Goal: Task Accomplishment & Management: Complete application form

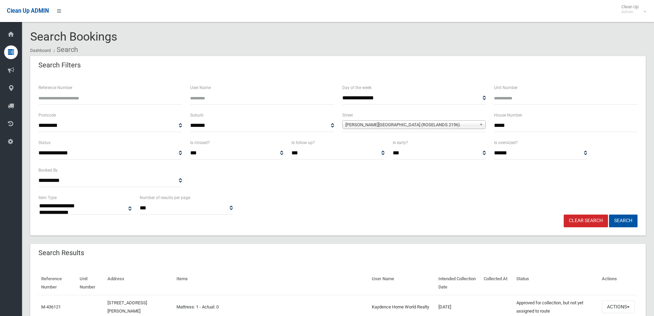
select select
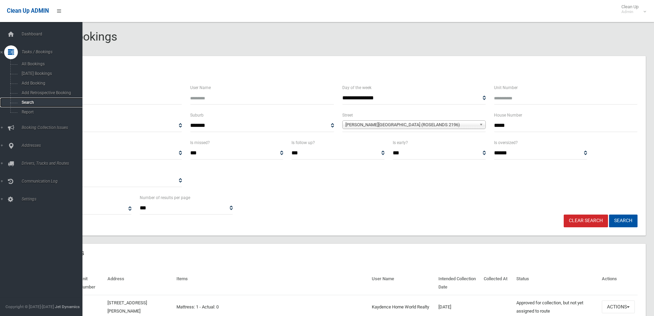
click at [27, 100] on span "Search" at bounding box center [51, 102] width 62 height 5
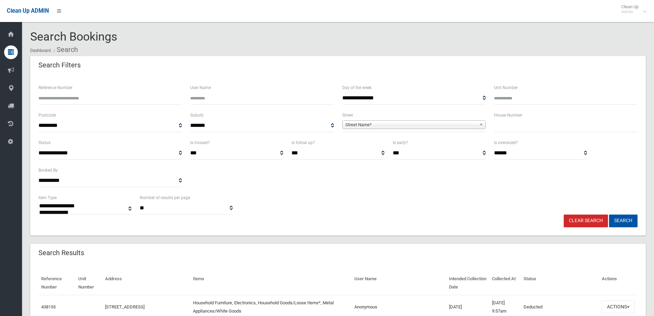
select select
click at [508, 128] on input "text" at bounding box center [566, 125] width 144 height 13
type input "**"
click at [359, 123] on span "Street Name*" at bounding box center [410, 125] width 131 height 8
type input "********"
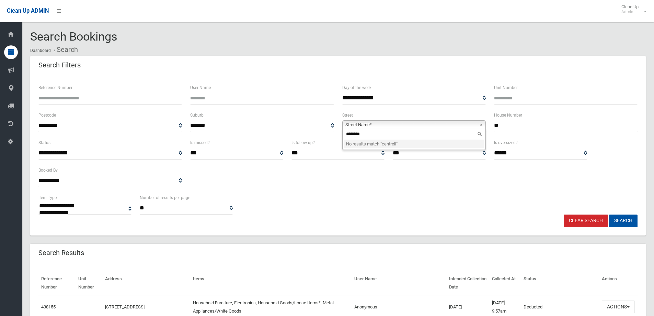
click at [502, 119] on input "**" at bounding box center [566, 125] width 144 height 13
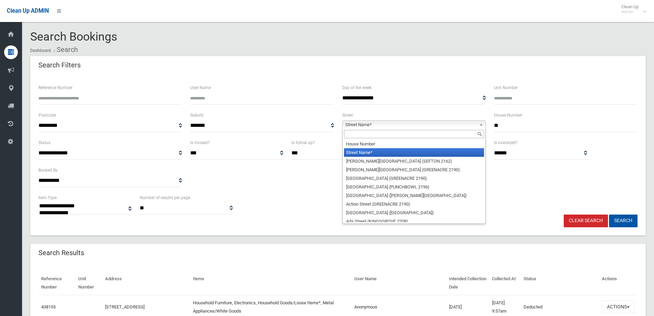
click at [368, 124] on span "Street Name*" at bounding box center [410, 125] width 131 height 8
click at [353, 133] on input "text" at bounding box center [414, 134] width 140 height 8
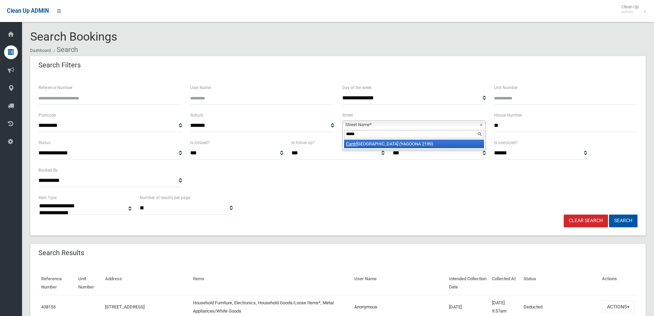
type input "*****"
click at [359, 145] on li "Cantr ell Street (YAGOONA 2199)" at bounding box center [414, 143] width 140 height 9
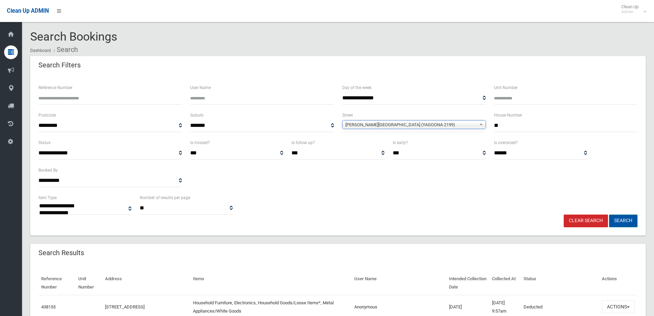
click at [622, 222] on button "Search" at bounding box center [623, 220] width 29 height 13
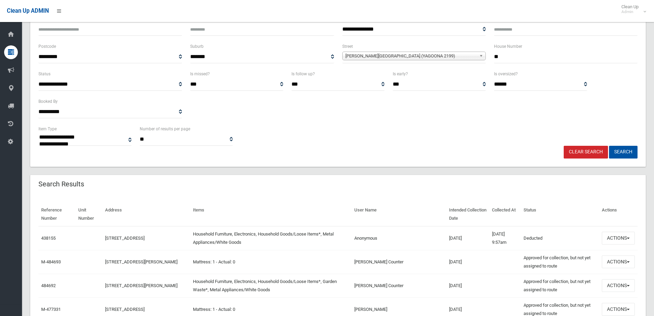
scroll to position [103, 0]
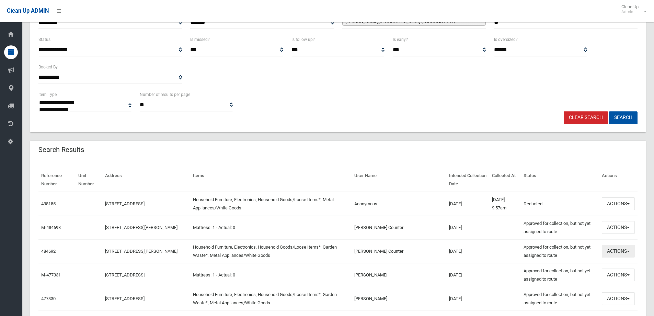
click at [623, 253] on button "Actions" at bounding box center [618, 251] width 33 height 13
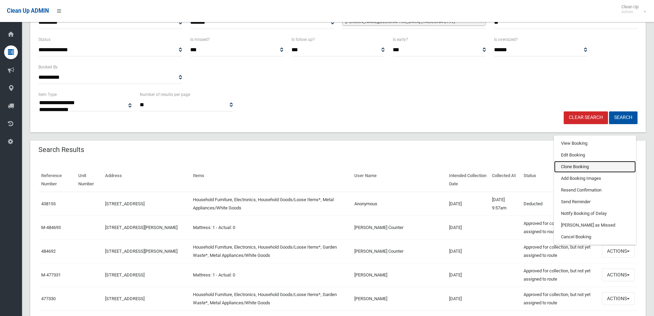
click at [569, 166] on link "Clone Booking" at bounding box center [595, 167] width 82 height 12
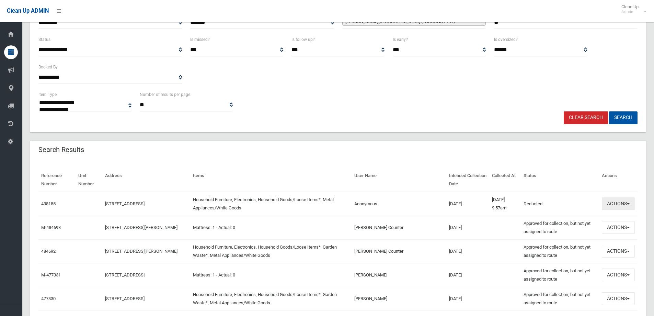
click at [615, 203] on button "Actions" at bounding box center [618, 203] width 33 height 13
click at [559, 176] on th "Status" at bounding box center [560, 180] width 78 height 24
click at [615, 202] on button "Actions" at bounding box center [618, 203] width 33 height 13
click at [624, 201] on button "Actions" at bounding box center [618, 203] width 33 height 13
click at [628, 203] on button "Actions" at bounding box center [618, 203] width 33 height 13
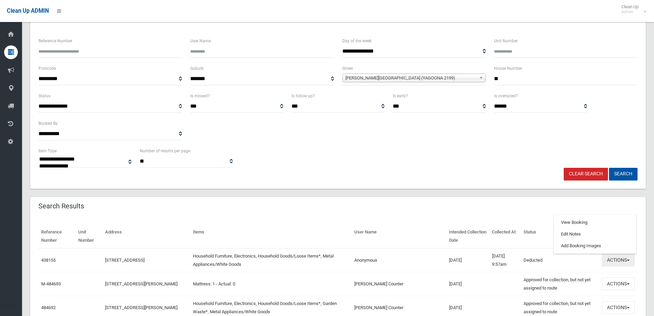
scroll to position [0, 0]
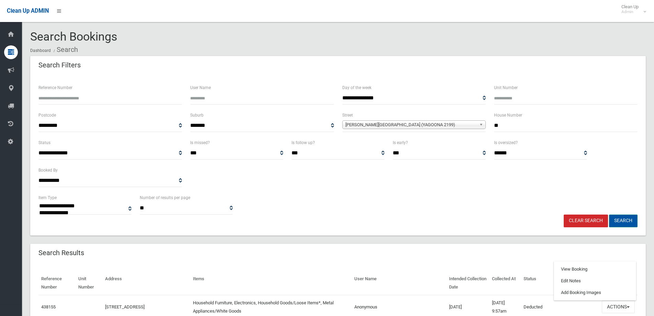
click at [625, 222] on button "Search" at bounding box center [623, 220] width 29 height 13
click at [622, 220] on button "Search" at bounding box center [623, 220] width 29 height 13
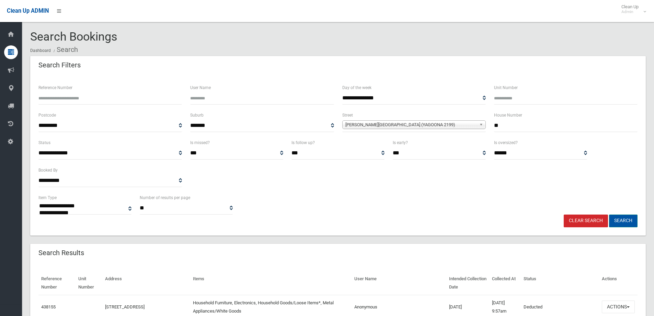
click at [622, 220] on button "Search" at bounding box center [623, 220] width 29 height 13
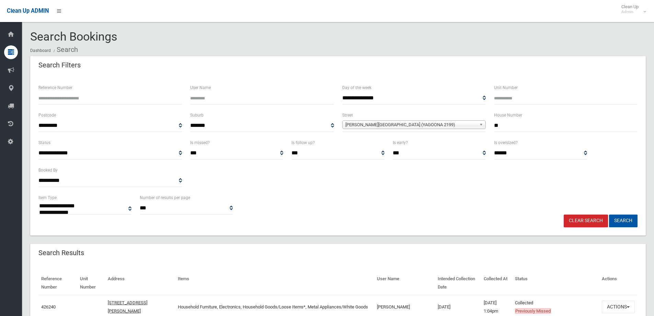
select select
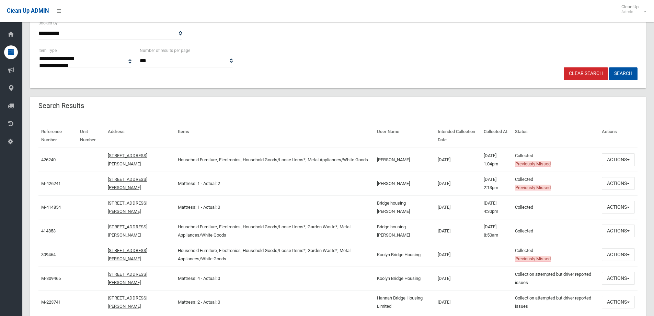
scroll to position [137, 0]
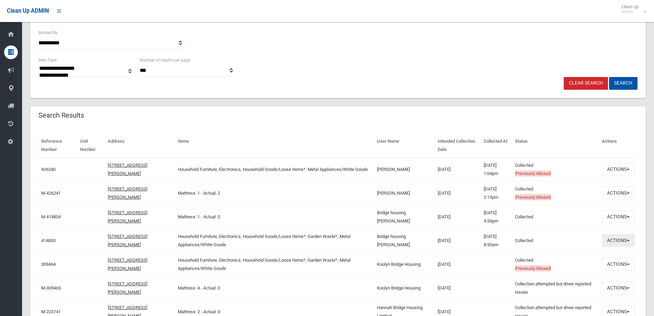
click at [617, 242] on button "Actions" at bounding box center [618, 240] width 33 height 13
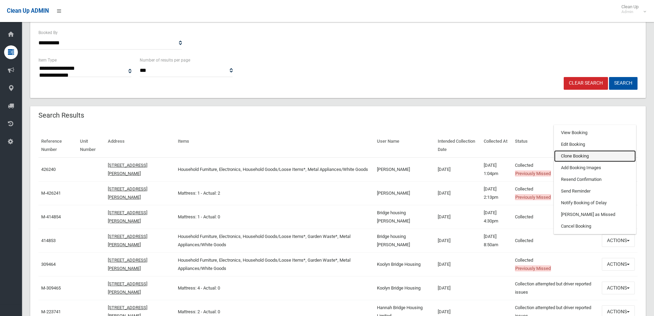
click at [568, 156] on link "Clone Booking" at bounding box center [595, 156] width 82 height 12
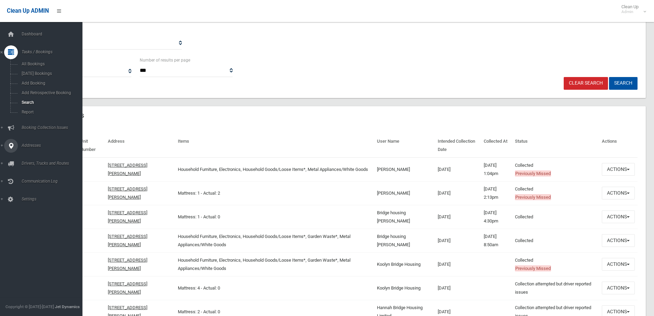
click at [29, 144] on span "Addresses" at bounding box center [54, 145] width 68 height 5
click at [33, 100] on span "All Addresses" at bounding box center [51, 99] width 62 height 5
click at [32, 100] on span "All Addresses" at bounding box center [51, 99] width 62 height 5
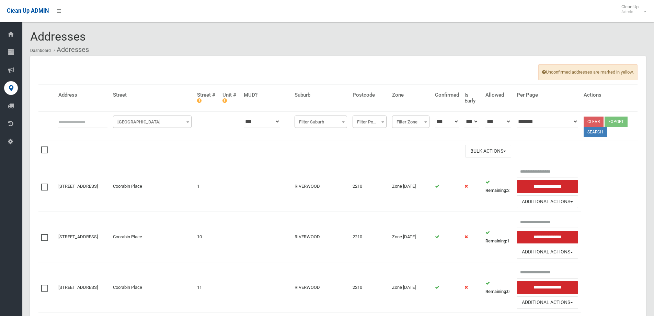
click at [61, 124] on input "text" at bounding box center [82, 121] width 49 height 13
type input "**"
click at [153, 120] on span "Filter Street" at bounding box center [152, 122] width 75 height 10
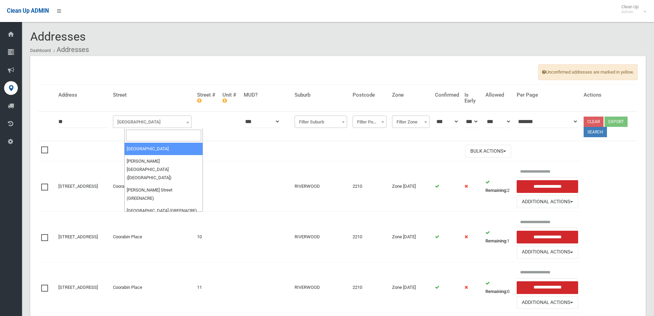
click at [145, 130] on input "search" at bounding box center [163, 135] width 75 height 12
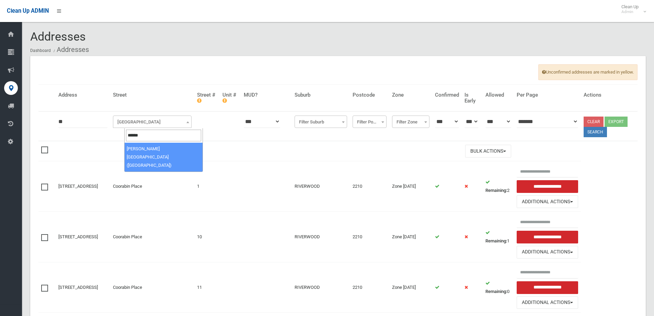
type input "******"
select select "****"
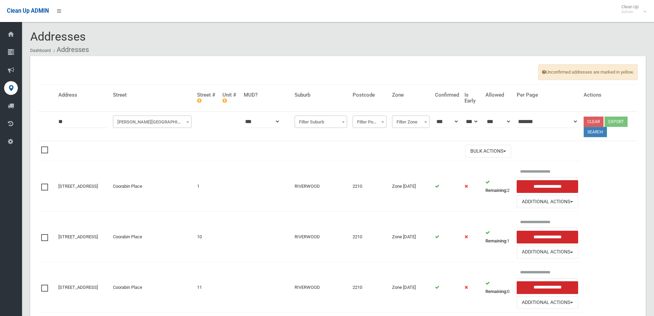
click at [597, 132] on button "Search" at bounding box center [595, 132] width 23 height 10
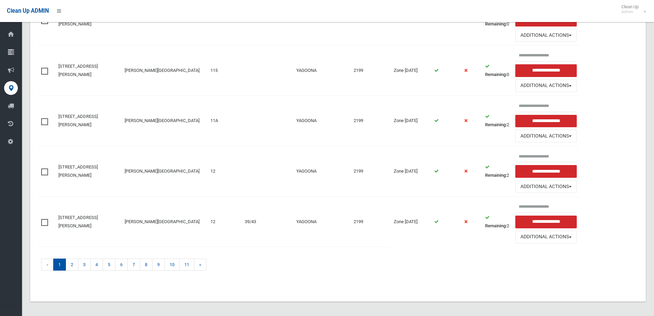
scroll to position [672, 0]
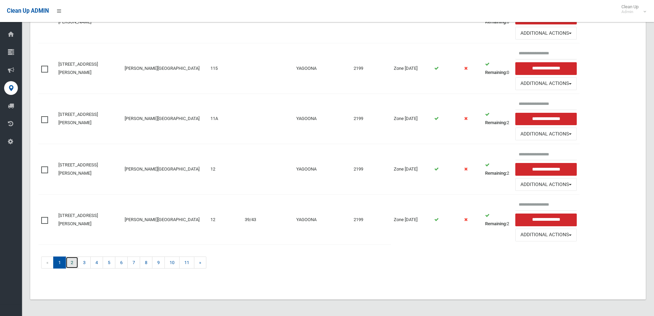
click at [71, 263] on link "2" at bounding box center [72, 262] width 13 height 12
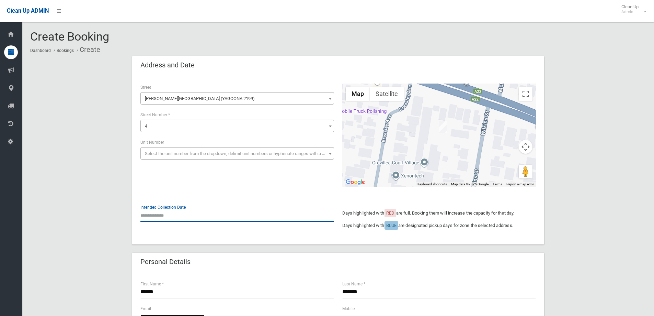
click at [165, 212] on input "text" at bounding box center [237, 215] width 194 height 13
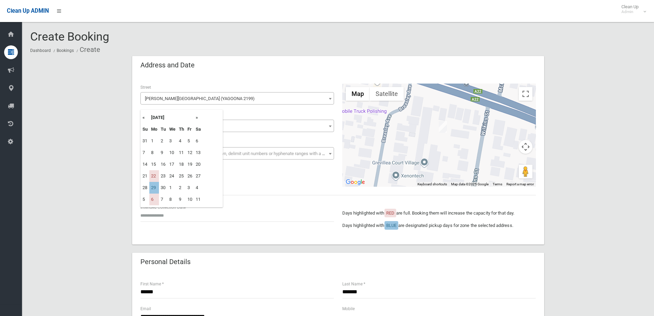
drag, startPoint x: 196, startPoint y: 119, endPoint x: 188, endPoint y: 121, distance: 8.8
click at [194, 118] on tr "« September 2025 »" at bounding box center [172, 118] width 62 height 12
click at [196, 117] on th "»" at bounding box center [198, 118] width 9 height 12
click at [154, 141] on td "29" at bounding box center [154, 141] width 10 height 12
type input "**********"
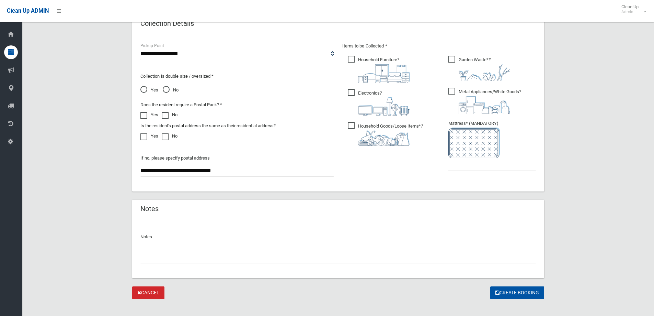
scroll to position [364, 0]
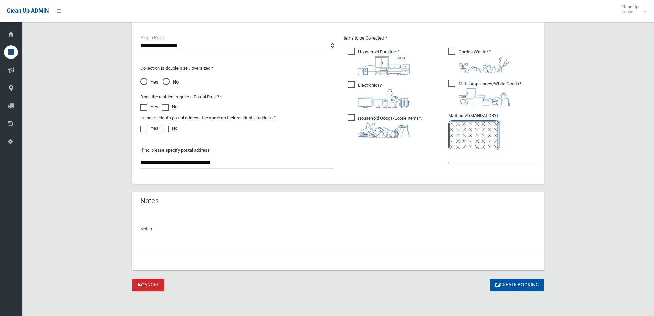
click at [484, 158] on input "text" at bounding box center [492, 156] width 88 height 13
type input "*"
click at [143, 252] on input "text" at bounding box center [338, 248] width 396 height 13
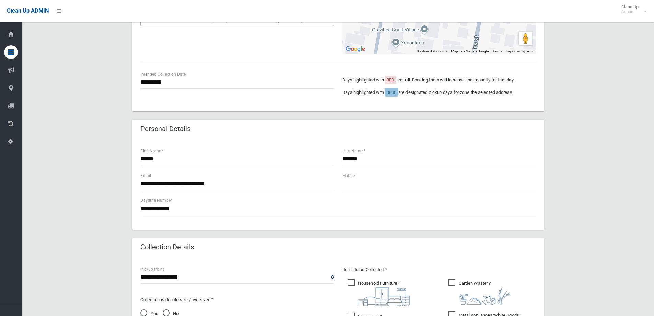
scroll to position [124, 0]
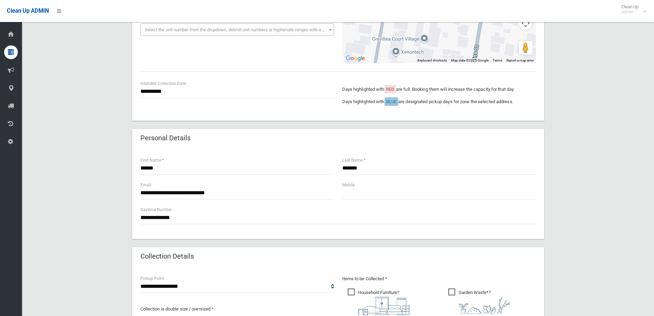
type input "**********"
click at [169, 167] on input "******" at bounding box center [237, 168] width 194 height 13
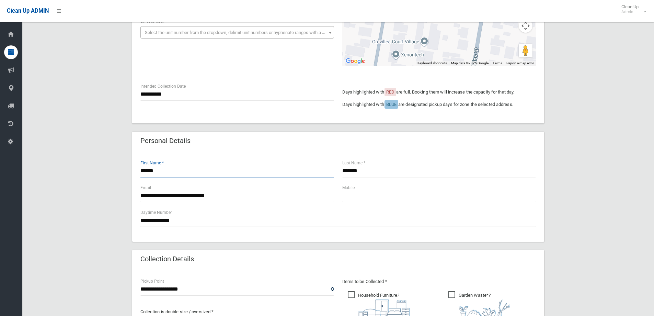
scroll to position [0, 0]
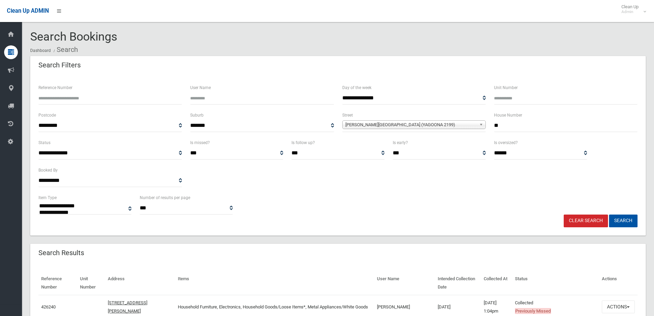
select select
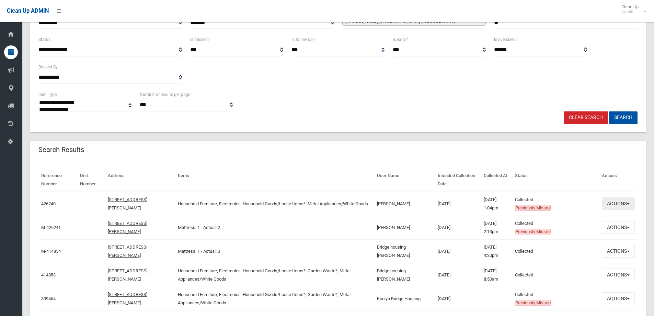
click at [622, 204] on button "Actions" at bounding box center [618, 203] width 33 height 13
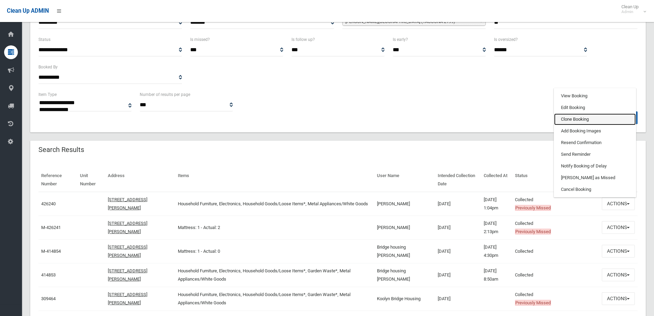
click at [572, 120] on link "Clone Booking" at bounding box center [595, 119] width 82 height 12
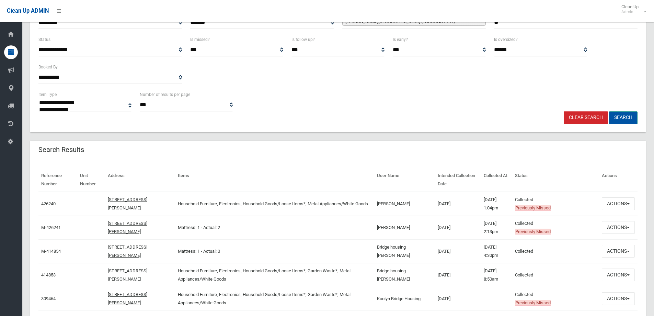
click at [624, 117] on button "Search" at bounding box center [623, 117] width 29 height 13
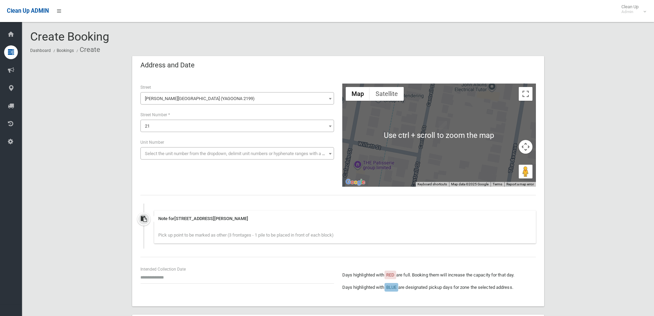
scroll to position [103, 0]
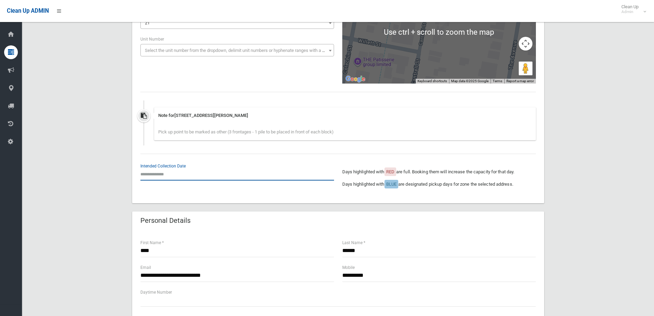
click at [158, 171] on input "text" at bounding box center [237, 174] width 194 height 13
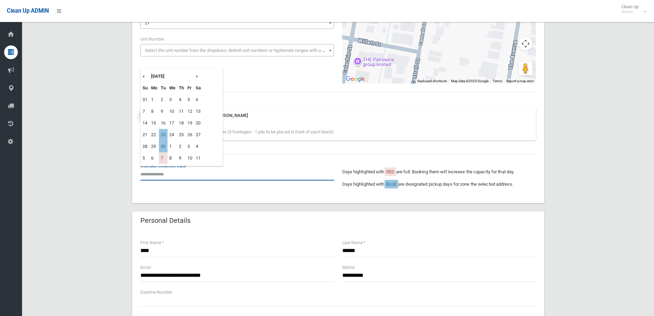
scroll to position [34, 0]
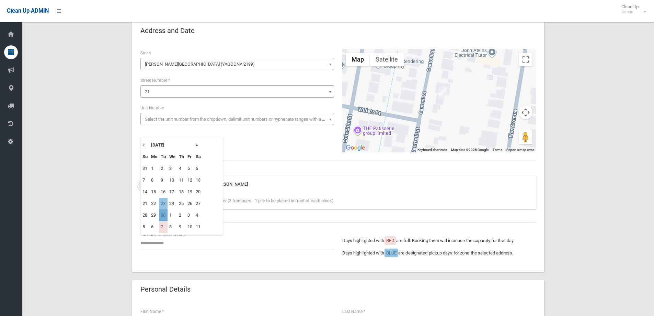
click at [164, 215] on td "30" at bounding box center [163, 215] width 9 height 12
type input "**********"
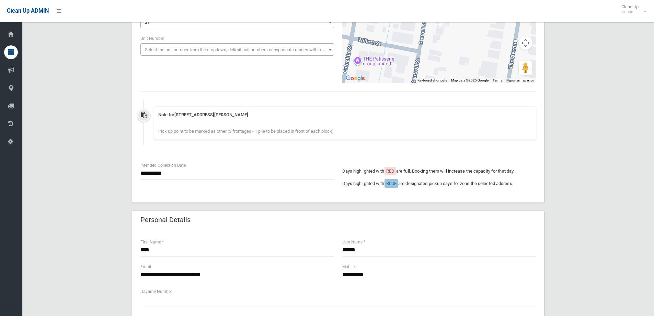
scroll to position [172, 0]
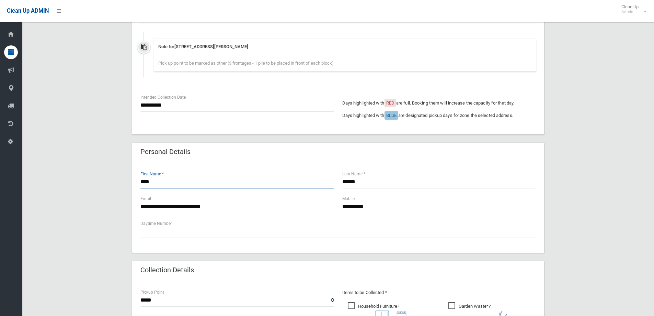
click at [157, 183] on input "****" at bounding box center [237, 181] width 194 height 13
type input "*"
type input "******"
click at [364, 183] on input "******" at bounding box center [439, 181] width 194 height 13
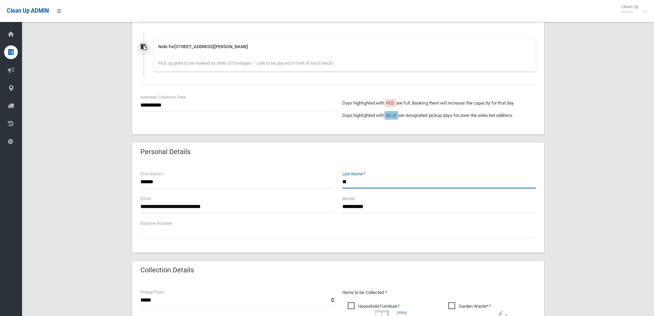
type input "*"
type input "******"
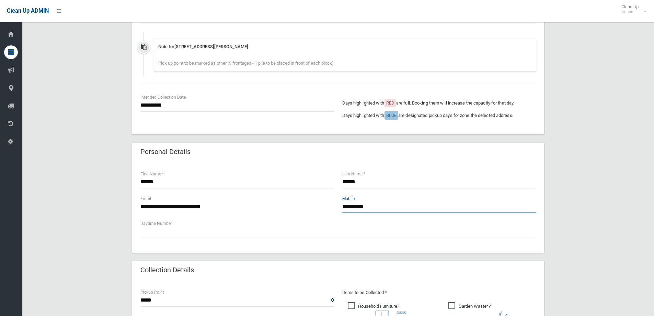
click at [382, 205] on input "**********" at bounding box center [439, 206] width 194 height 13
type input "*"
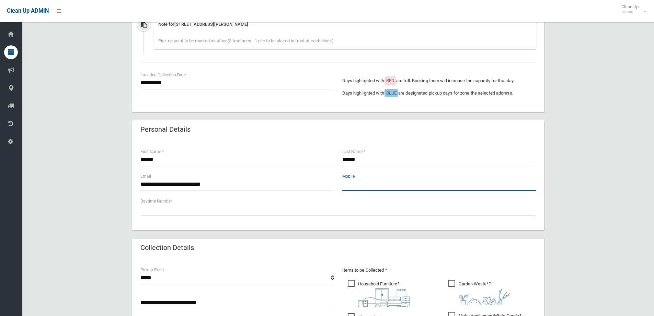
scroll to position [206, 0]
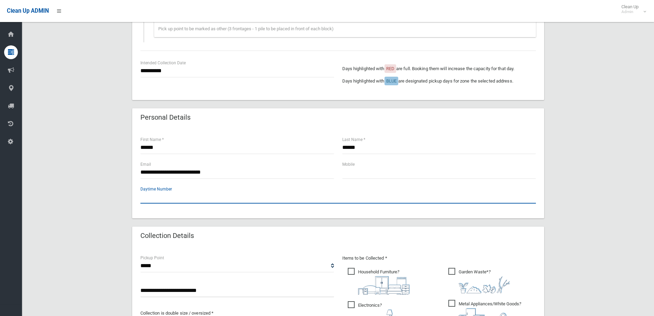
click at [145, 197] on input "text" at bounding box center [338, 197] width 396 height 13
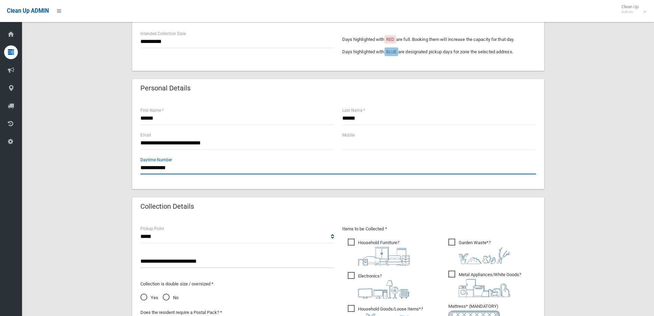
scroll to position [275, 0]
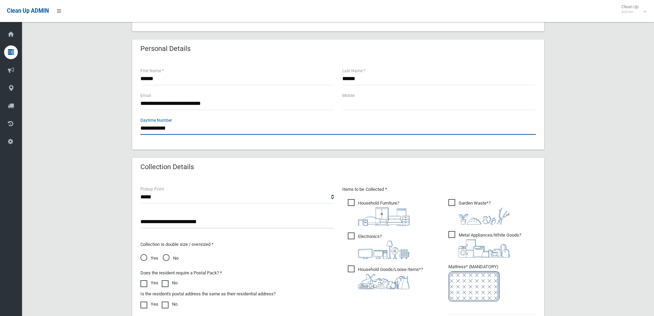
type input "**********"
click at [215, 220] on input "**********" at bounding box center [237, 221] width 194 height 13
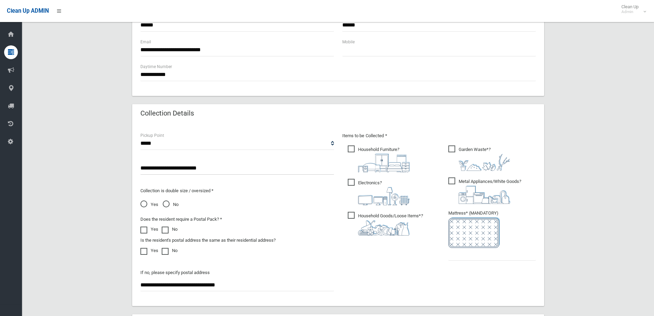
scroll to position [378, 0]
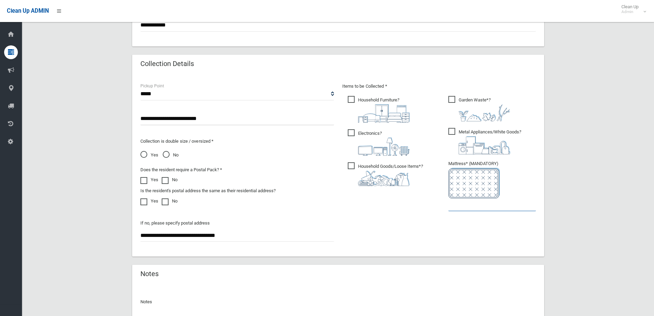
click at [460, 204] on input "text" at bounding box center [492, 204] width 88 height 13
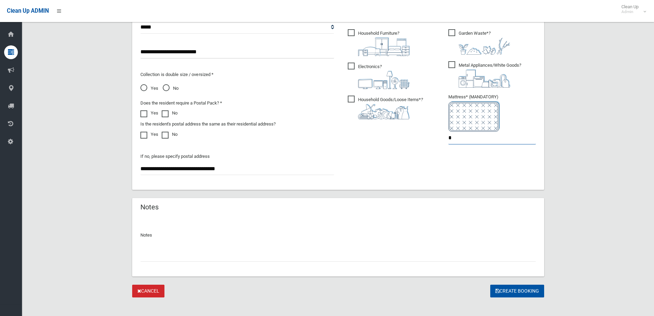
scroll to position [451, 0]
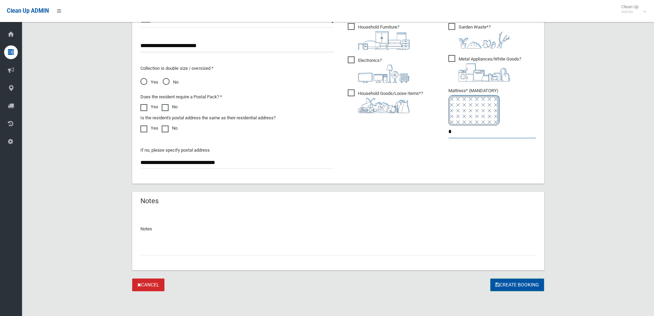
type input "*"
click at [514, 282] on button "Create Booking" at bounding box center [517, 284] width 54 height 13
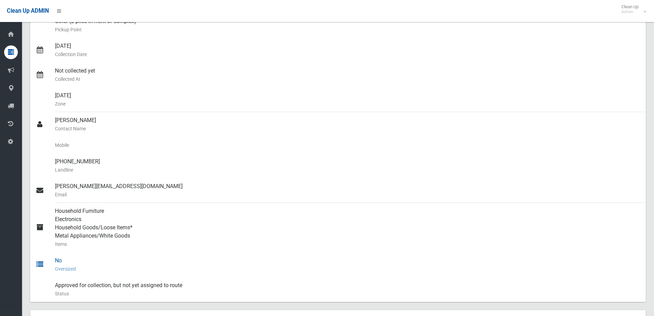
scroll to position [128, 0]
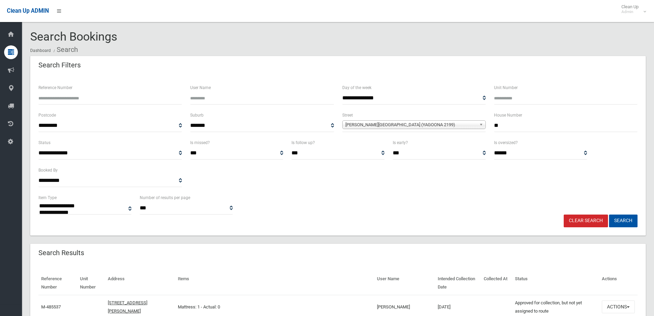
select select
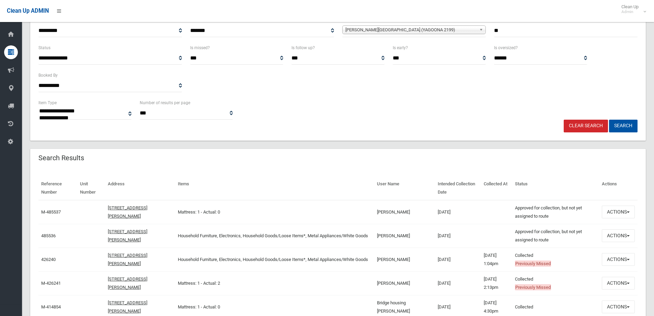
scroll to position [103, 0]
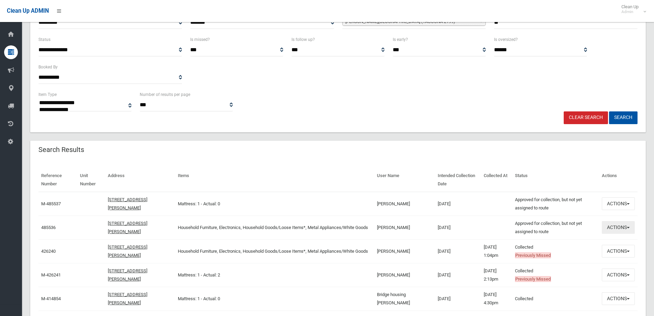
click at [618, 227] on button "Actions" at bounding box center [618, 227] width 33 height 13
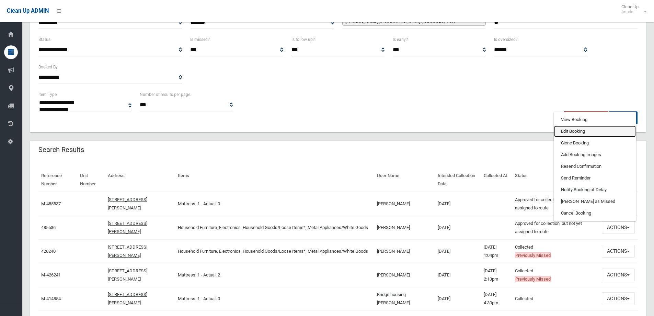
click at [570, 131] on link "Edit Booking" at bounding box center [595, 131] width 82 height 12
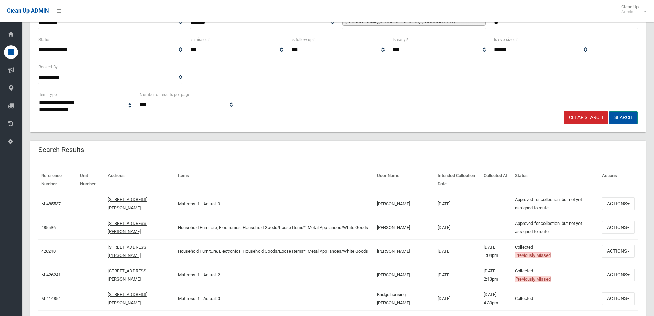
click at [618, 114] on button "Search" at bounding box center [623, 117] width 29 height 13
click at [624, 116] on button "Search" at bounding box center [623, 117] width 29 height 13
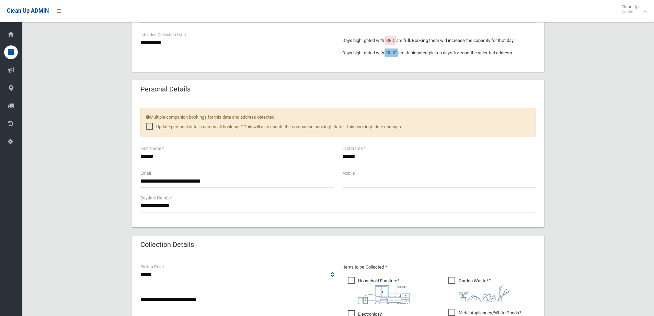
scroll to position [309, 0]
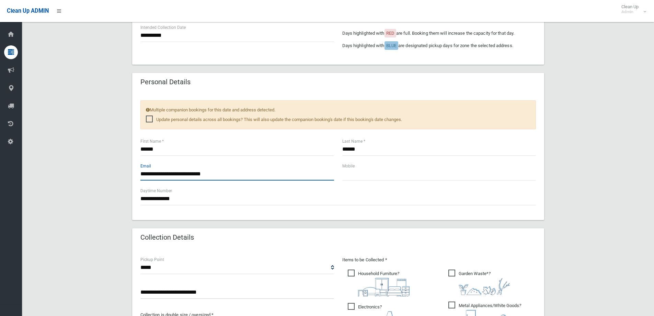
click at [160, 173] on input "**********" at bounding box center [237, 174] width 194 height 13
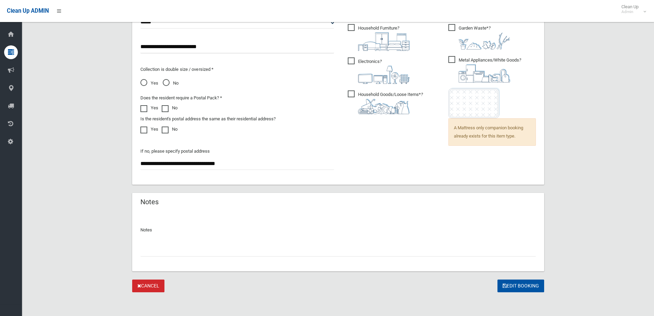
scroll to position [555, 0]
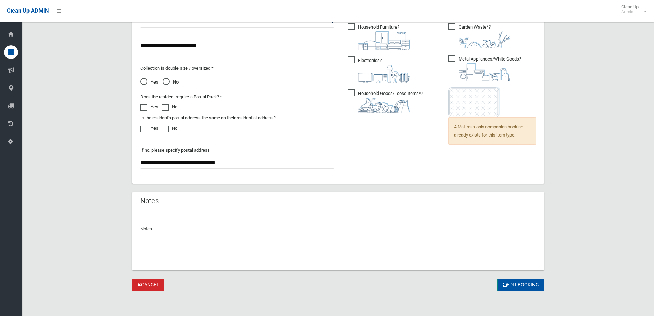
type input "**********"
click at [519, 285] on button "Edit Booking" at bounding box center [521, 284] width 47 height 13
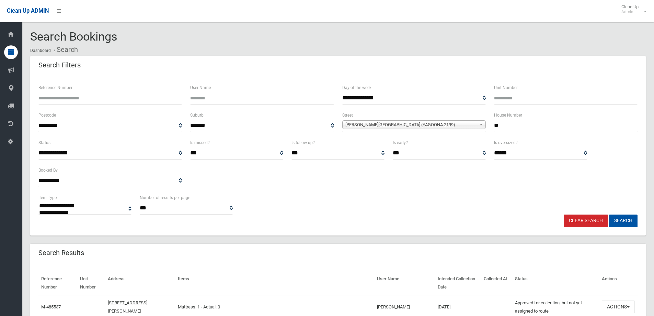
select select
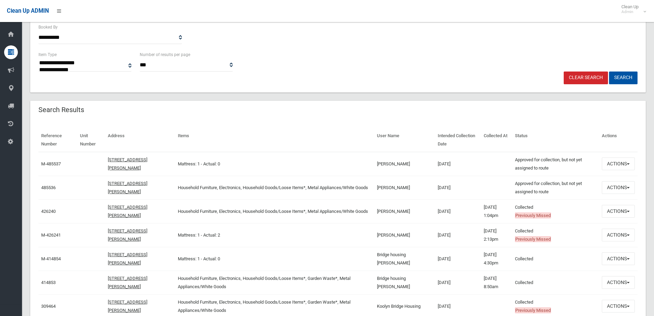
scroll to position [103, 0]
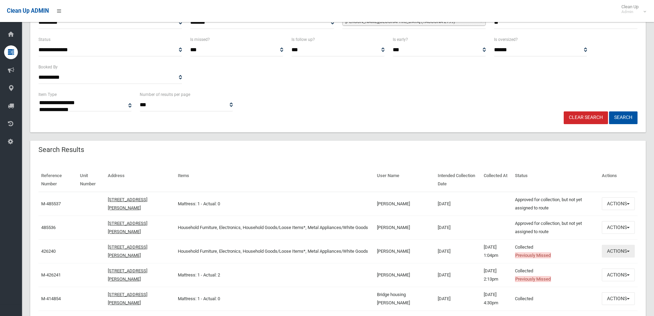
click at [617, 253] on button "Actions" at bounding box center [618, 251] width 33 height 13
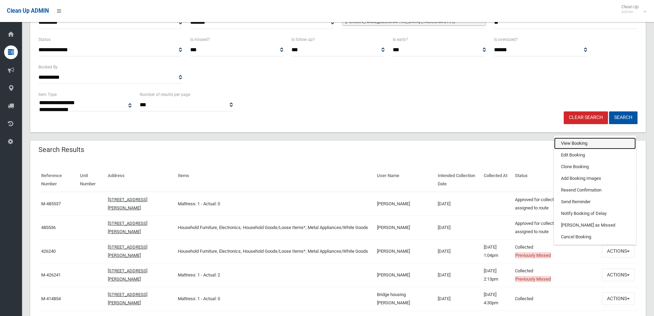
click at [570, 142] on link "View Booking" at bounding box center [595, 143] width 82 height 12
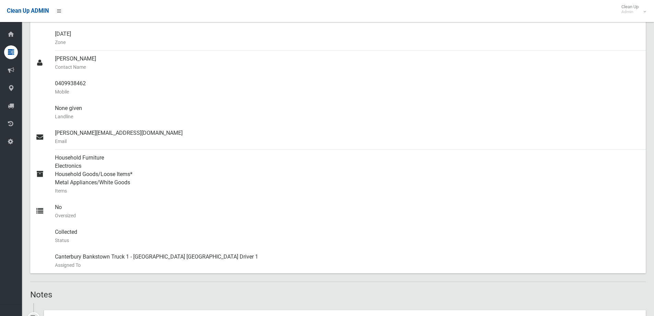
scroll to position [192, 0]
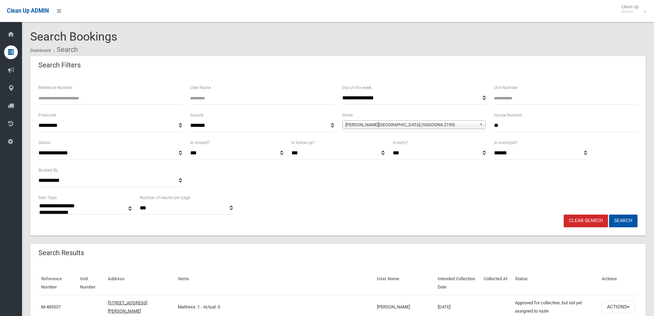
select select
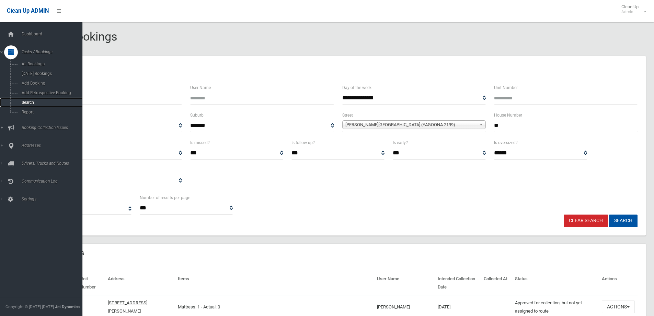
click at [26, 100] on span "Search" at bounding box center [51, 102] width 62 height 5
click at [27, 100] on span "Search" at bounding box center [51, 102] width 62 height 5
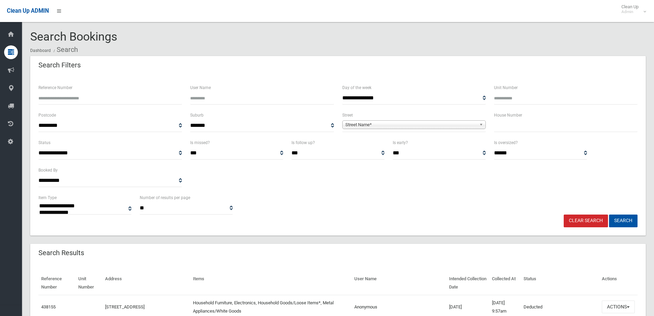
select select
click at [507, 125] on input "text" at bounding box center [566, 125] width 144 height 13
type input "***"
click at [373, 121] on span "Street Name*" at bounding box center [410, 125] width 131 height 8
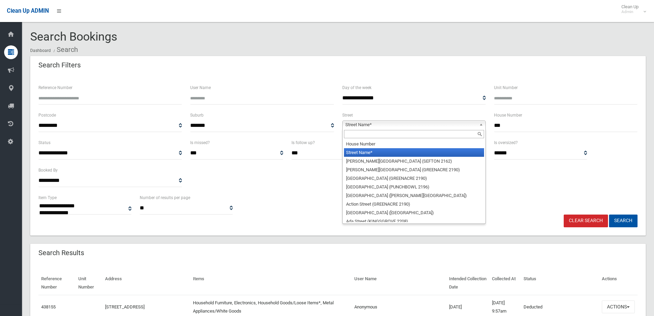
click at [353, 132] on input "text" at bounding box center [414, 134] width 140 height 8
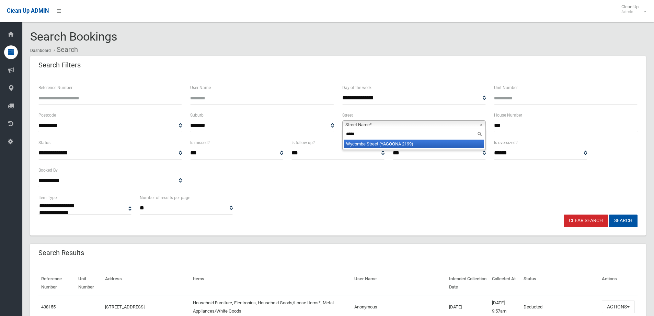
type input "*****"
click at [423, 140] on li "Wycom be Street (YAGOONA 2199)" at bounding box center [414, 143] width 140 height 9
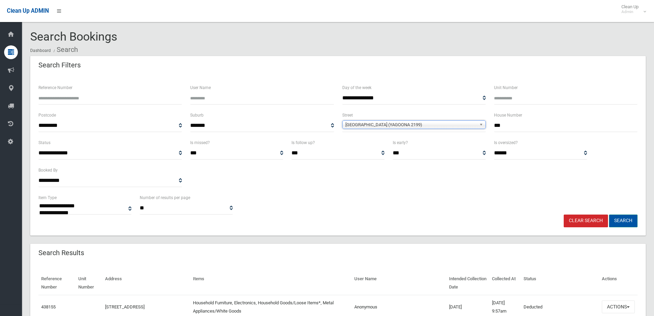
click at [626, 221] on button "Search" at bounding box center [623, 220] width 29 height 13
click at [622, 219] on button "Search" at bounding box center [623, 220] width 29 height 13
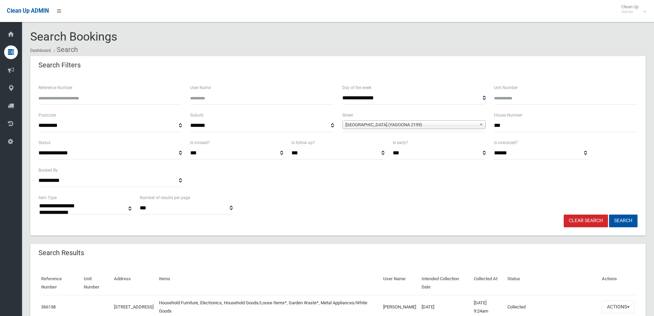
select select
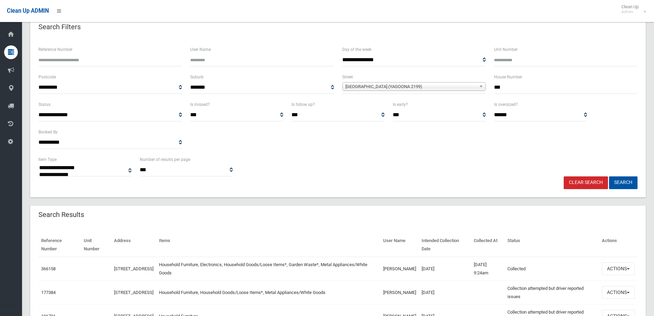
scroll to position [69, 0]
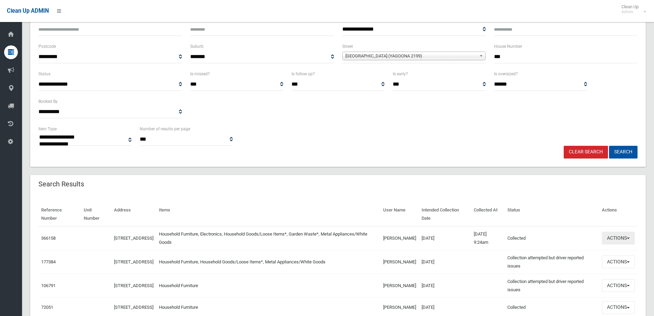
click at [620, 239] on button "Actions" at bounding box center [618, 237] width 33 height 13
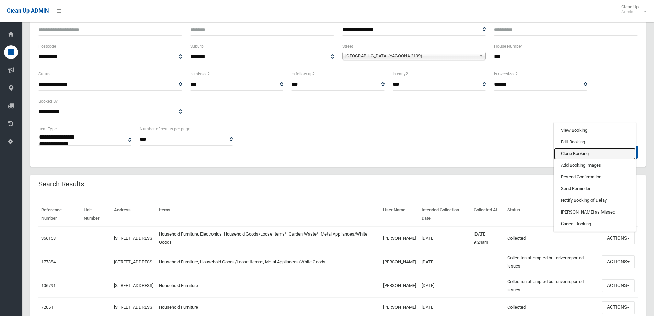
click at [569, 154] on link "Clone Booking" at bounding box center [595, 154] width 82 height 12
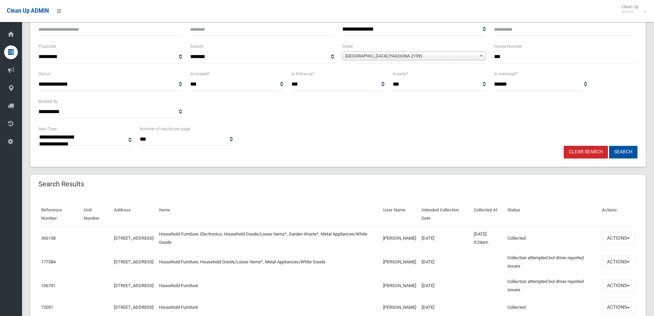
click at [625, 152] on button "Search" at bounding box center [623, 152] width 29 height 13
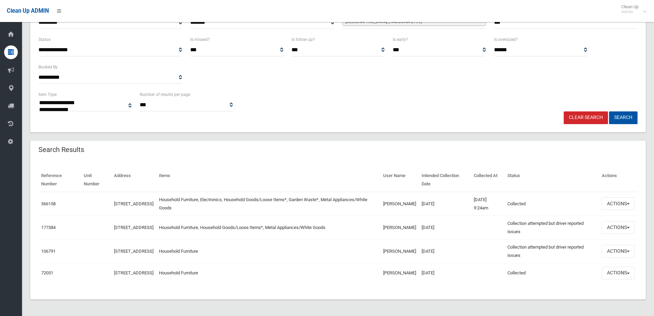
scroll to position [107, 0]
click at [623, 112] on button "Search" at bounding box center [623, 117] width 29 height 13
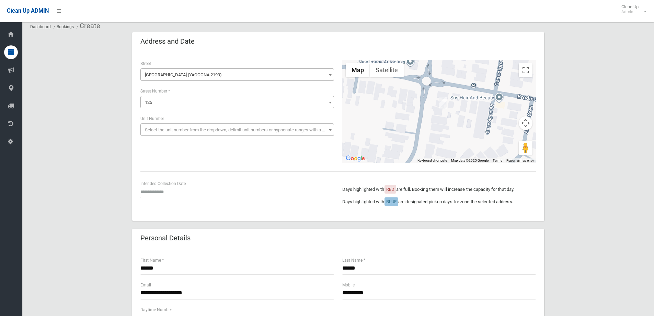
scroll to position [34, 0]
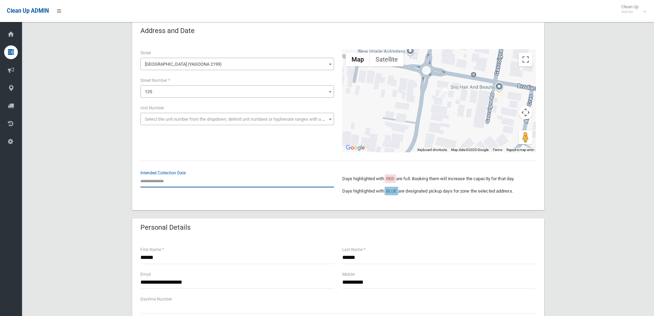
click at [165, 181] on input "text" at bounding box center [237, 180] width 194 height 13
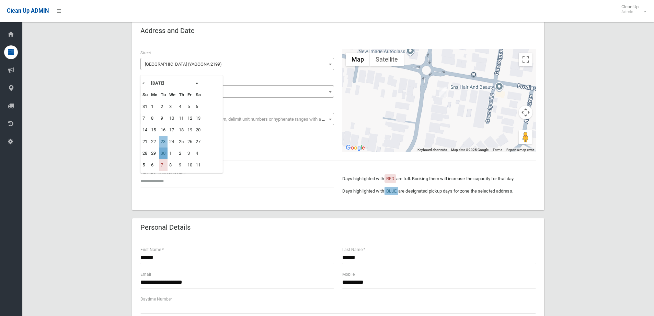
click at [166, 154] on td "30" at bounding box center [163, 153] width 9 height 12
type input "**********"
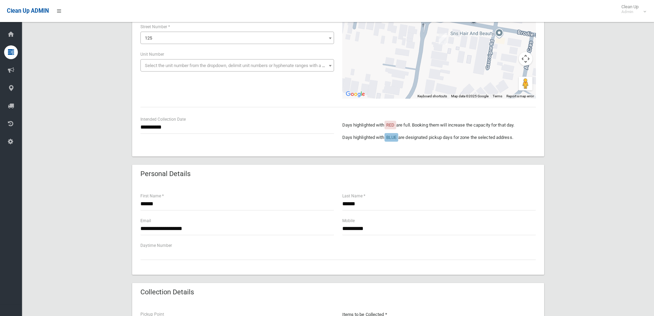
scroll to position [103, 0]
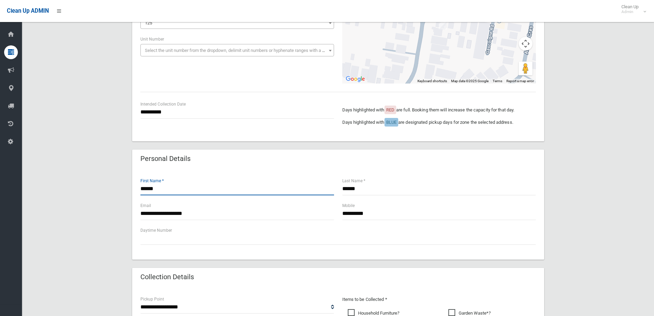
click at [161, 190] on input "*****" at bounding box center [237, 188] width 194 height 13
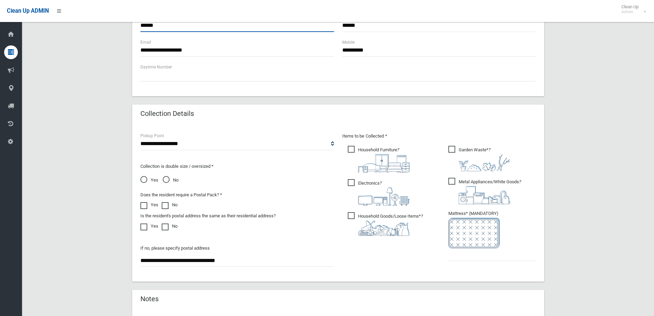
scroll to position [275, 0]
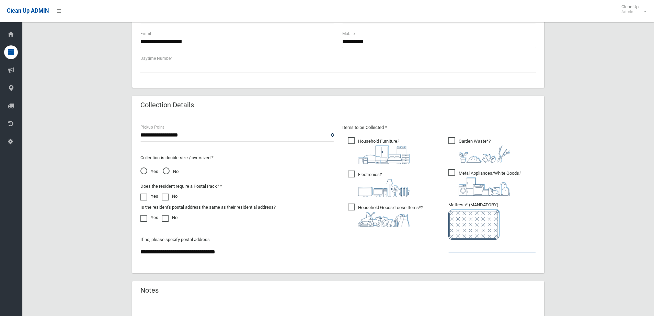
click at [472, 246] on input "text" at bounding box center [492, 245] width 88 height 13
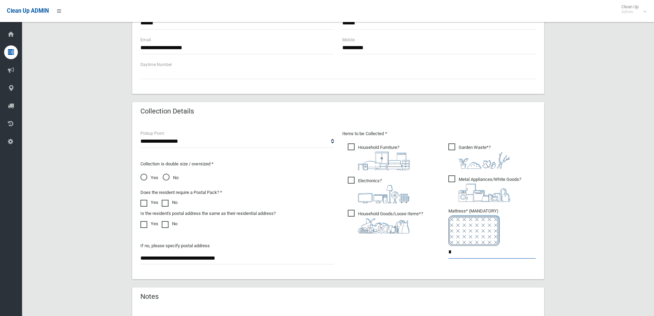
scroll to position [261, 0]
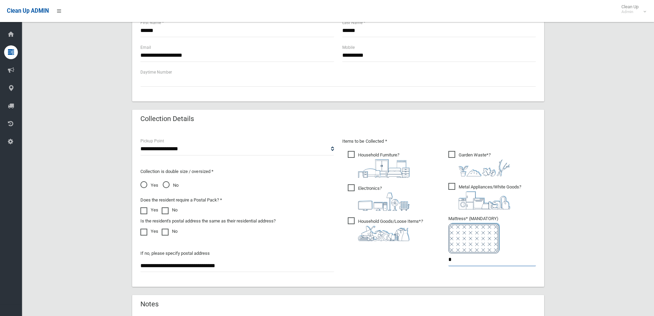
type input "*"
click at [457, 190] on span "Metal Appliances/White Goods ?" at bounding box center [484, 196] width 73 height 26
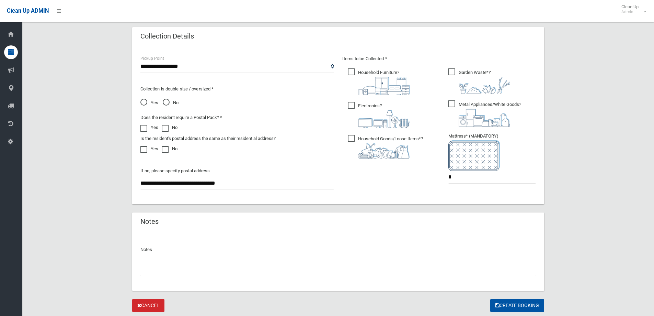
scroll to position [364, 0]
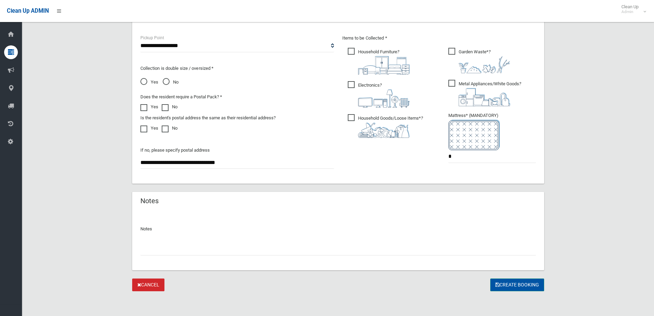
click at [521, 283] on button "Create Booking" at bounding box center [517, 284] width 54 height 13
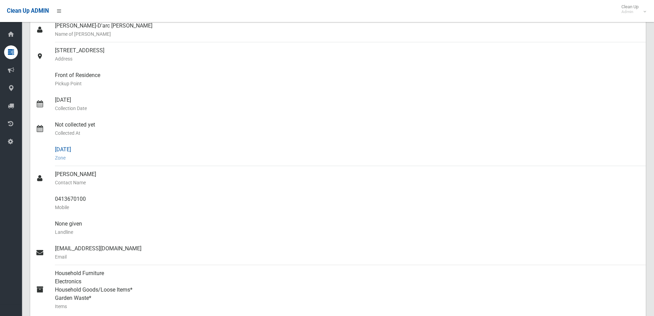
scroll to position [137, 0]
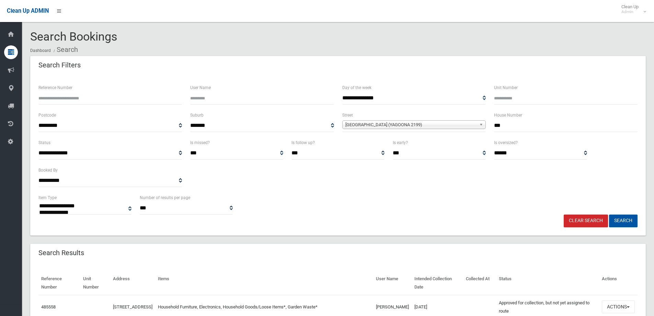
select select
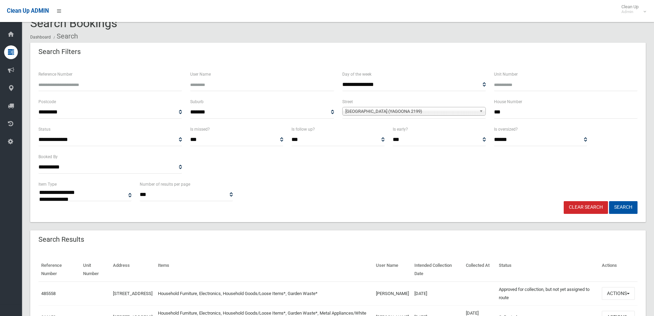
scroll to position [34, 0]
